Goal: Transaction & Acquisition: Book appointment/travel/reservation

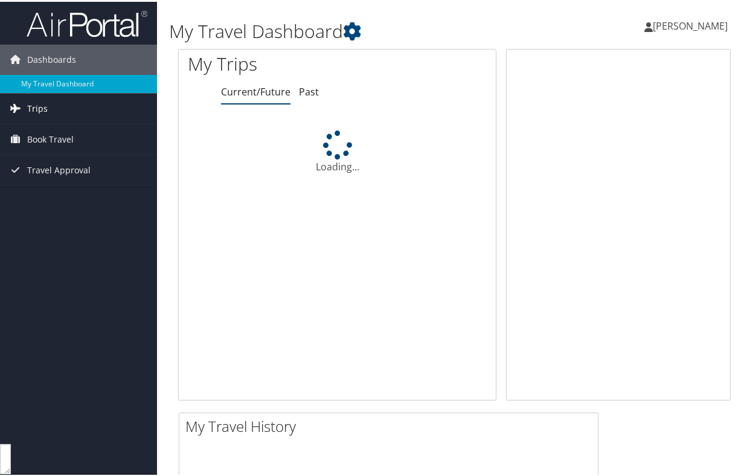
scroll to position [406, 0]
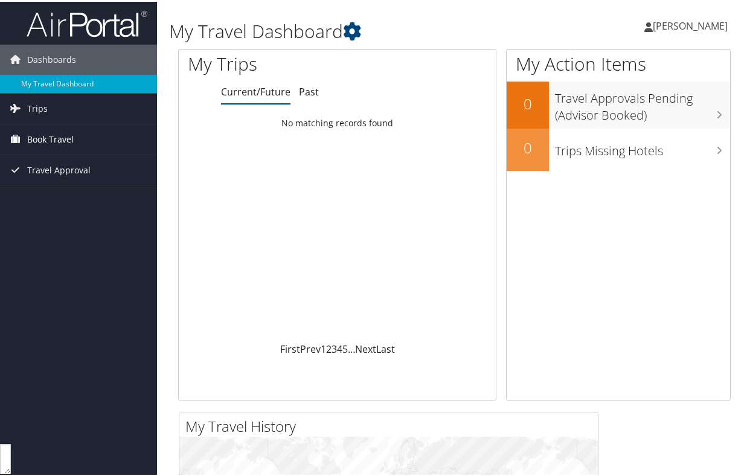
click at [49, 141] on span "Book Travel" at bounding box center [50, 138] width 47 height 30
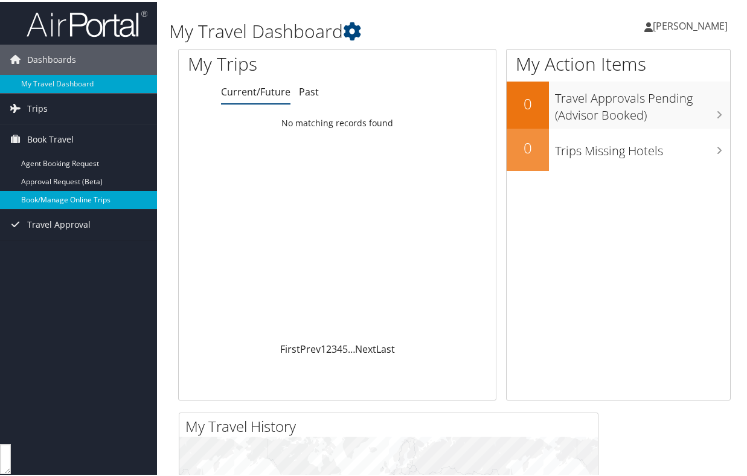
click at [49, 200] on link "Book/Manage Online Trips" at bounding box center [78, 198] width 157 height 18
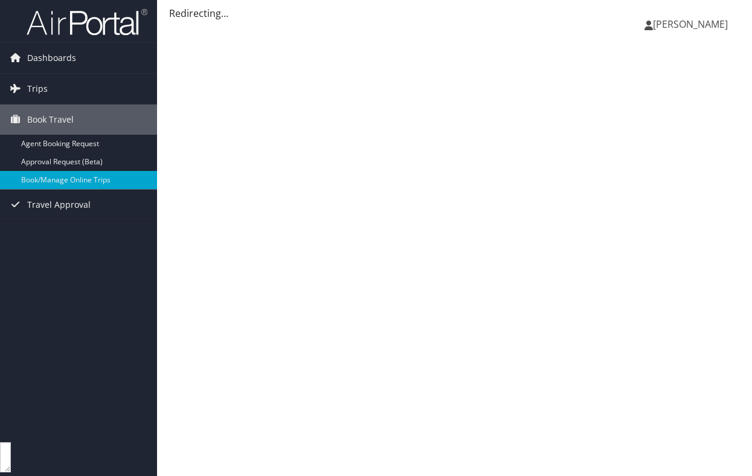
scroll to position [406, 0]
